Goal: Check status

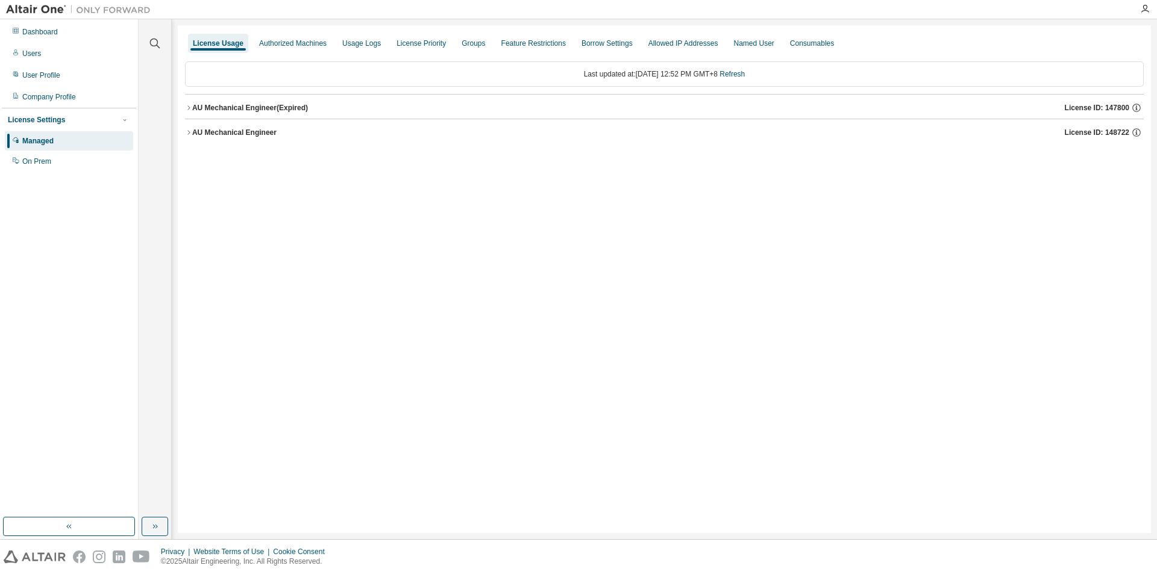
click at [193, 133] on div "AU Mechanical Engineer" at bounding box center [234, 133] width 84 height 10
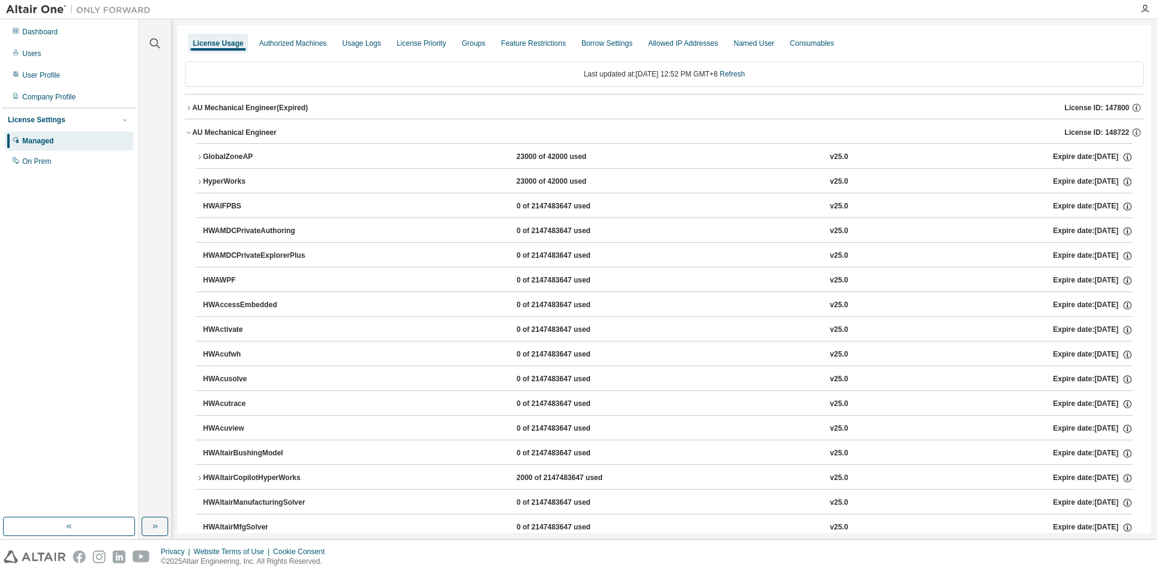
click at [202, 180] on icon "button" at bounding box center [199, 181] width 7 height 7
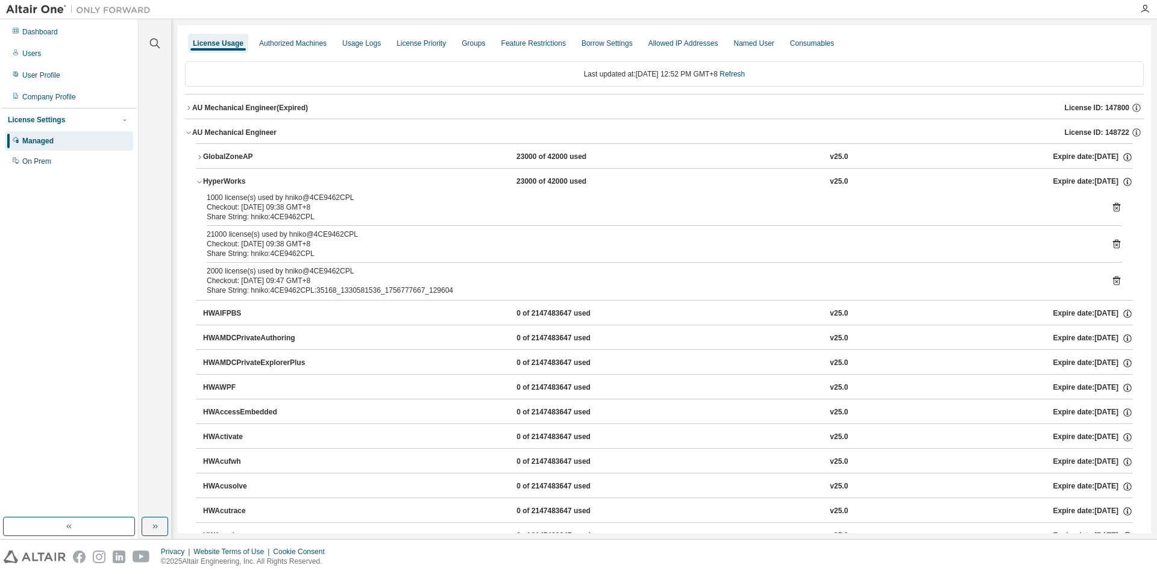
click at [199, 180] on icon "button" at bounding box center [199, 181] width 7 height 7
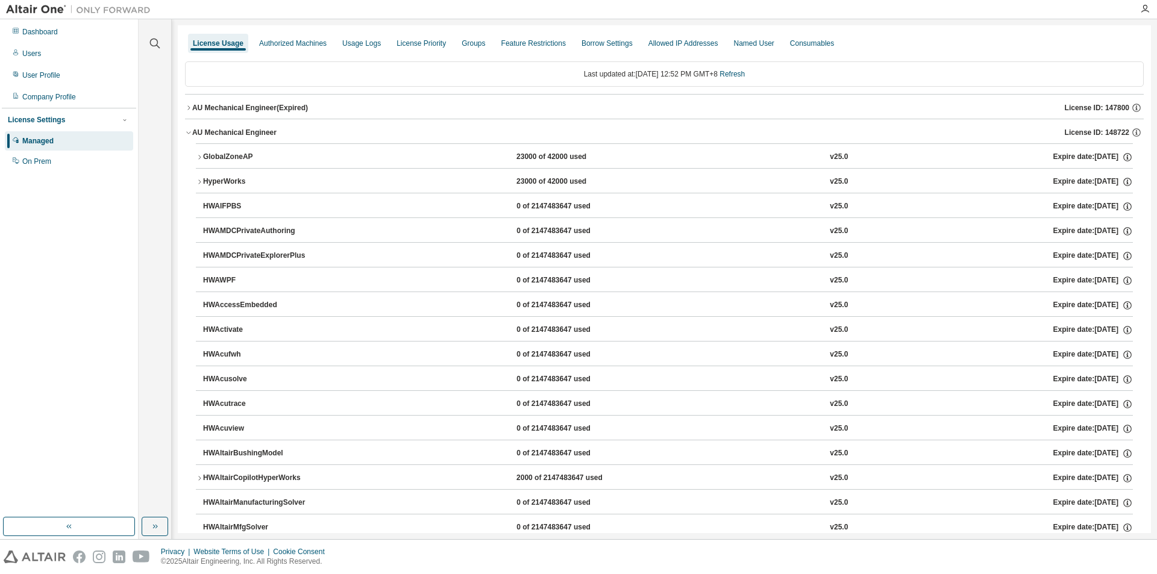
click at [188, 108] on icon "button" at bounding box center [188, 107] width 7 height 7
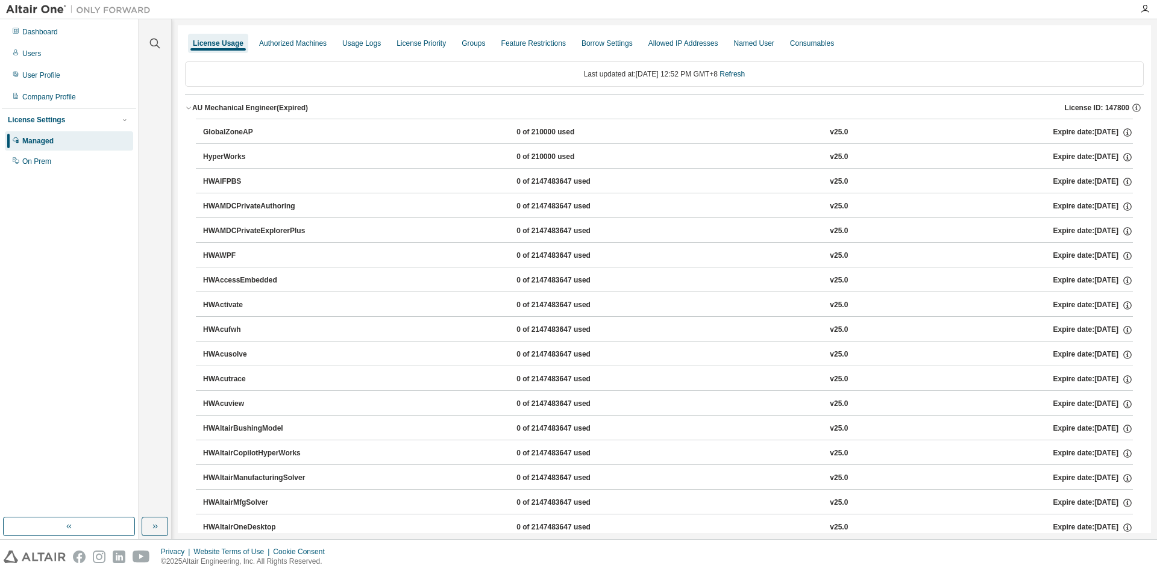
click at [215, 159] on div "HyperWorks" at bounding box center [257, 157] width 108 height 11
click at [190, 107] on icon "button" at bounding box center [188, 107] width 7 height 7
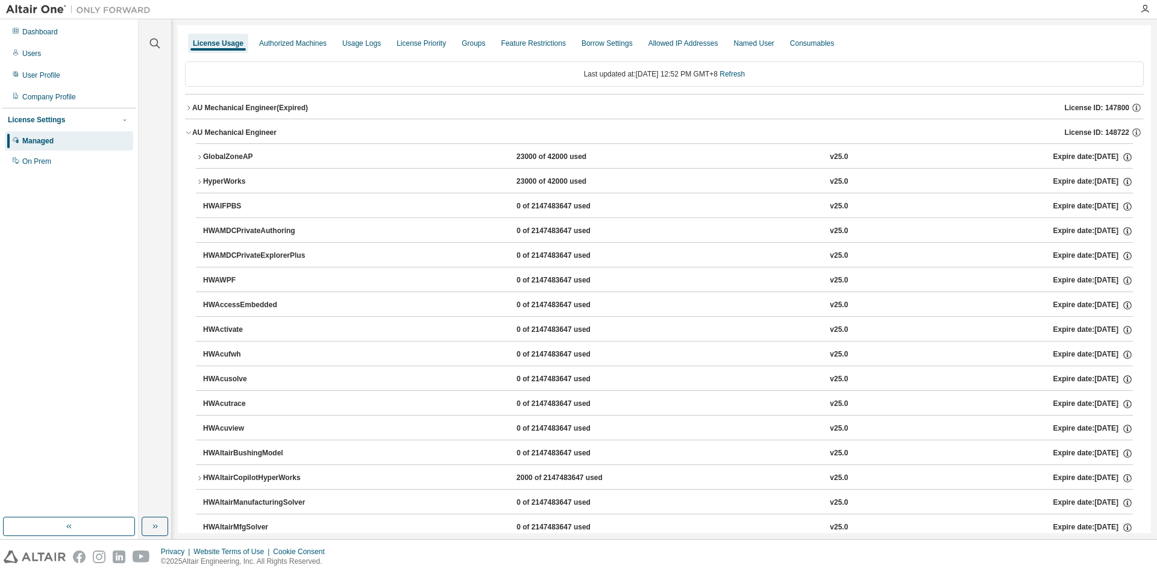
click at [202, 181] on icon "button" at bounding box center [199, 181] width 7 height 7
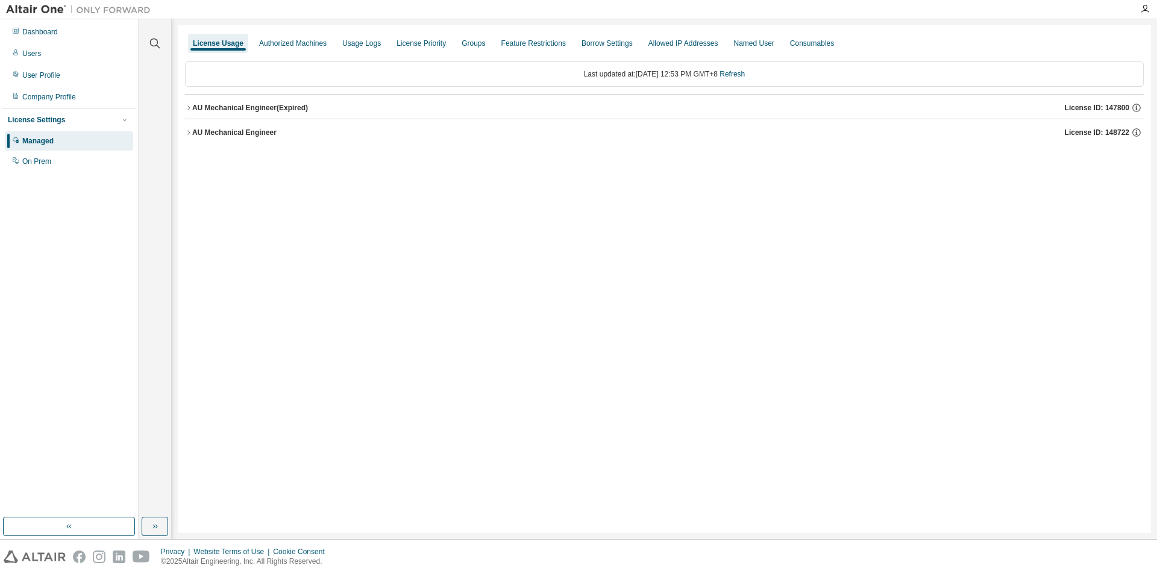
click at [201, 133] on div "AU Mechanical Engineer" at bounding box center [234, 133] width 84 height 10
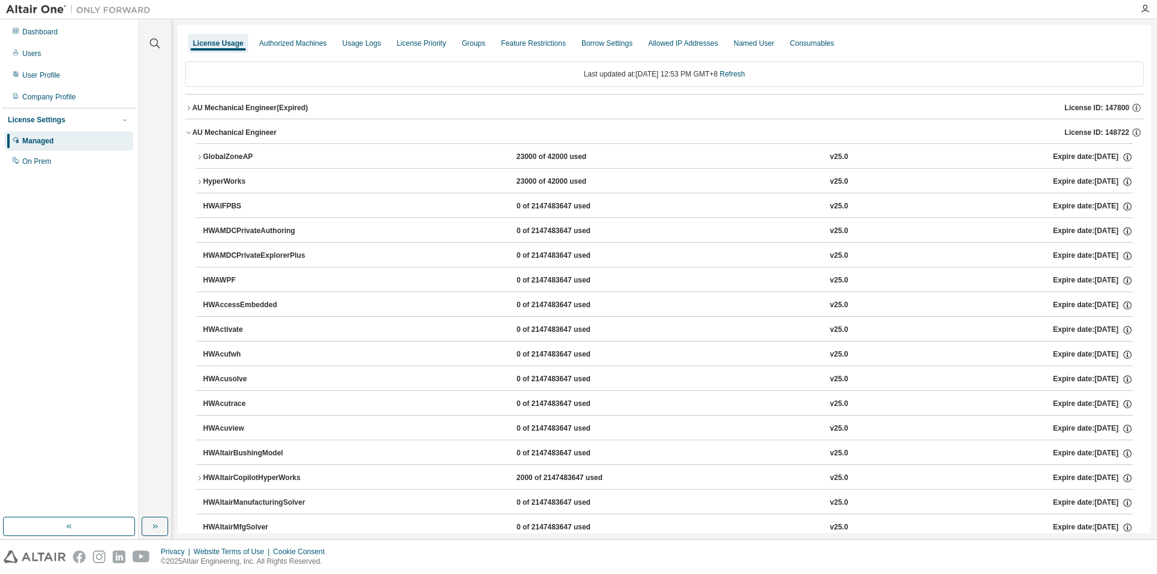
click at [196, 178] on icon "button" at bounding box center [199, 181] width 7 height 7
